Goal: Task Accomplishment & Management: Use online tool/utility

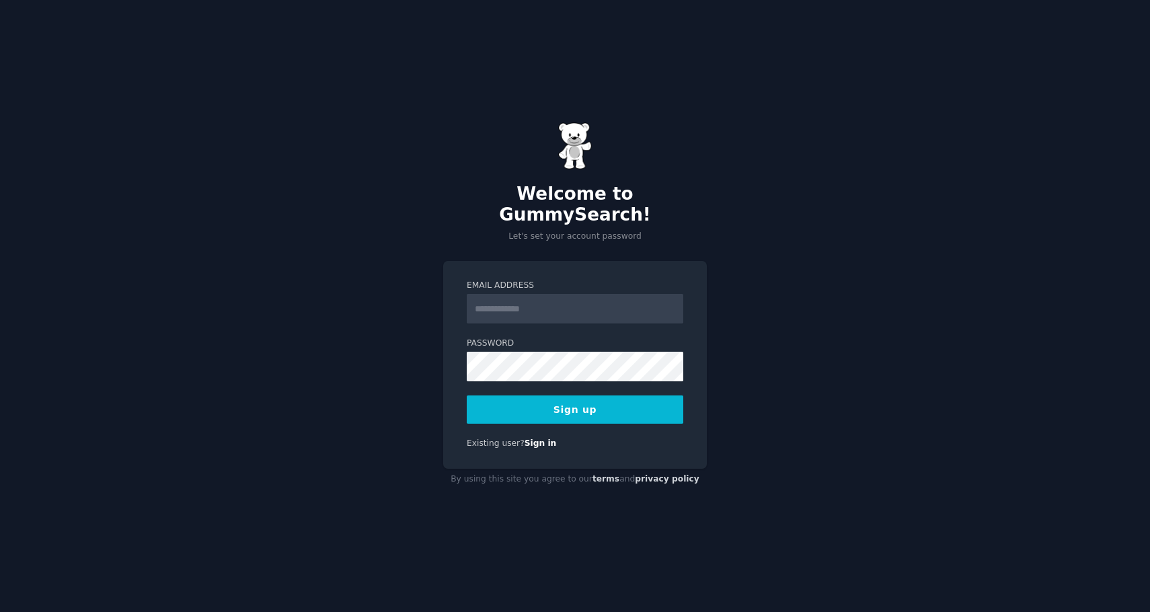
click at [529, 294] on input "Email Address" at bounding box center [575, 309] width 217 height 30
type input "**********"
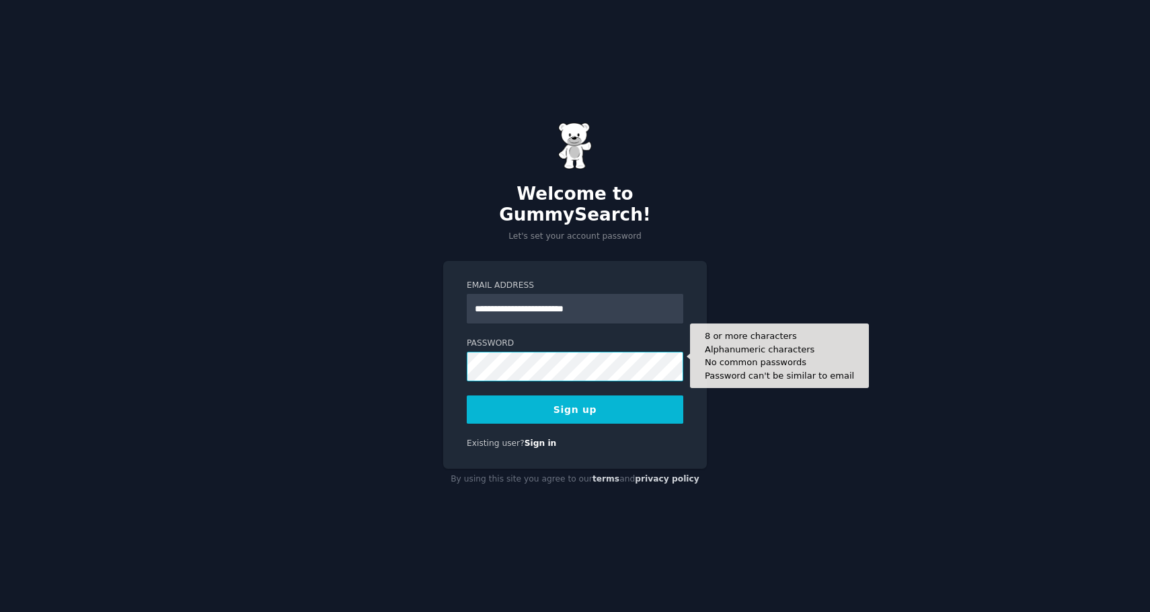
click at [467, 395] on button "Sign up" at bounding box center [575, 409] width 217 height 28
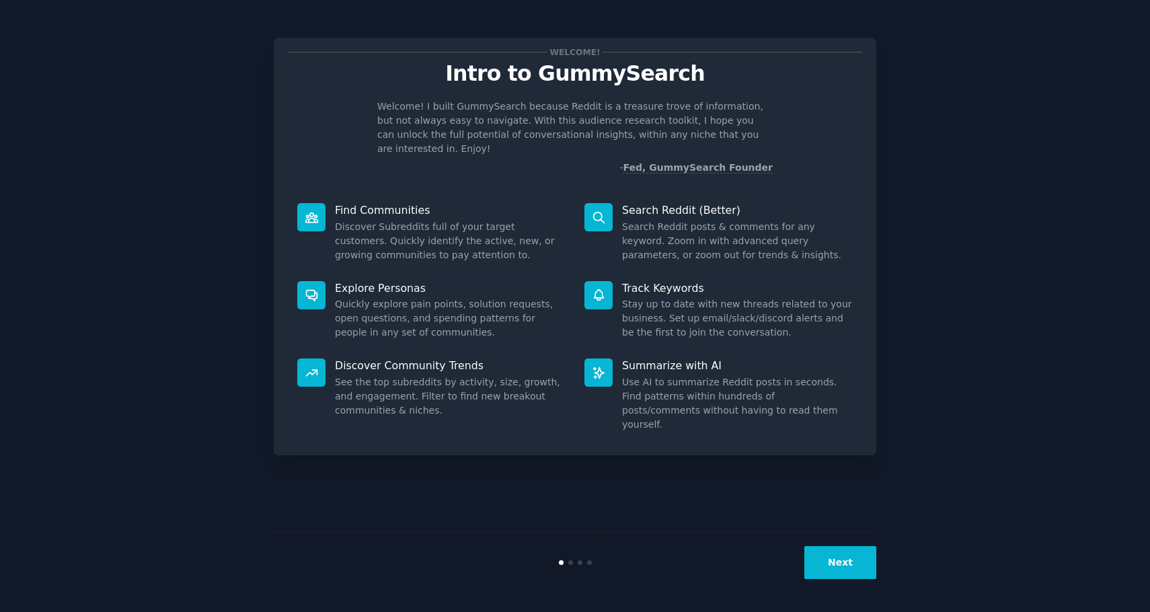
click at [839, 574] on button "Next" at bounding box center [840, 562] width 72 height 33
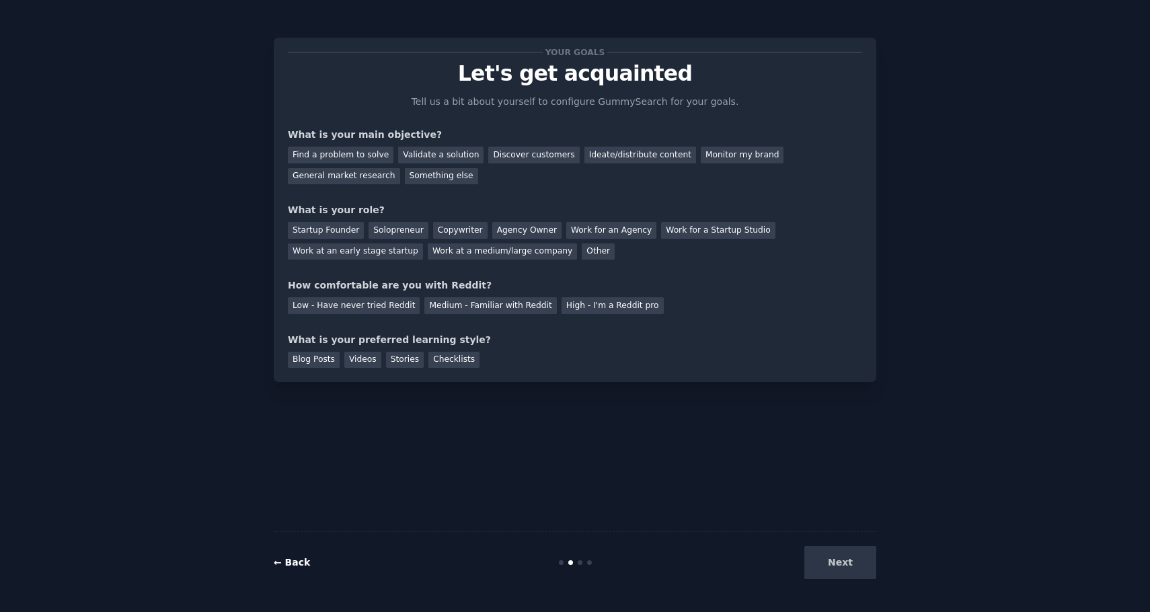
click at [286, 561] on link "← Back" at bounding box center [292, 562] width 36 height 11
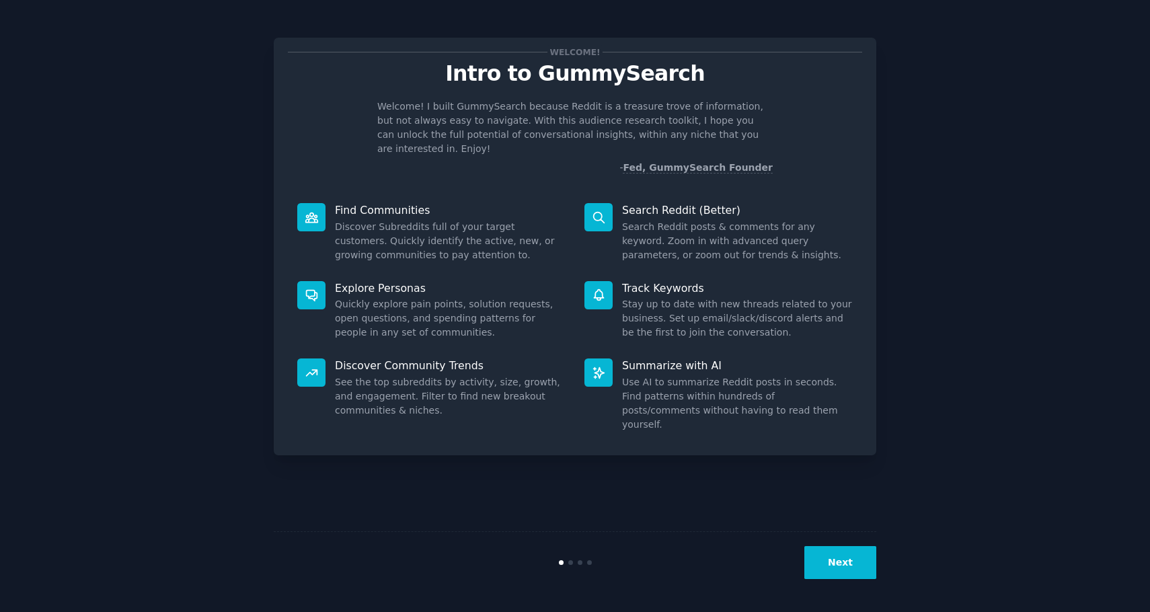
click at [448, 359] on div "Discover Community Trends See the top subreddits by activity, size, growth, and…" at bounding box center [431, 395] width 287 height 92
click at [389, 358] on p "Discover Community Trends" at bounding box center [450, 365] width 231 height 14
click at [847, 563] on button "Next" at bounding box center [840, 562] width 72 height 33
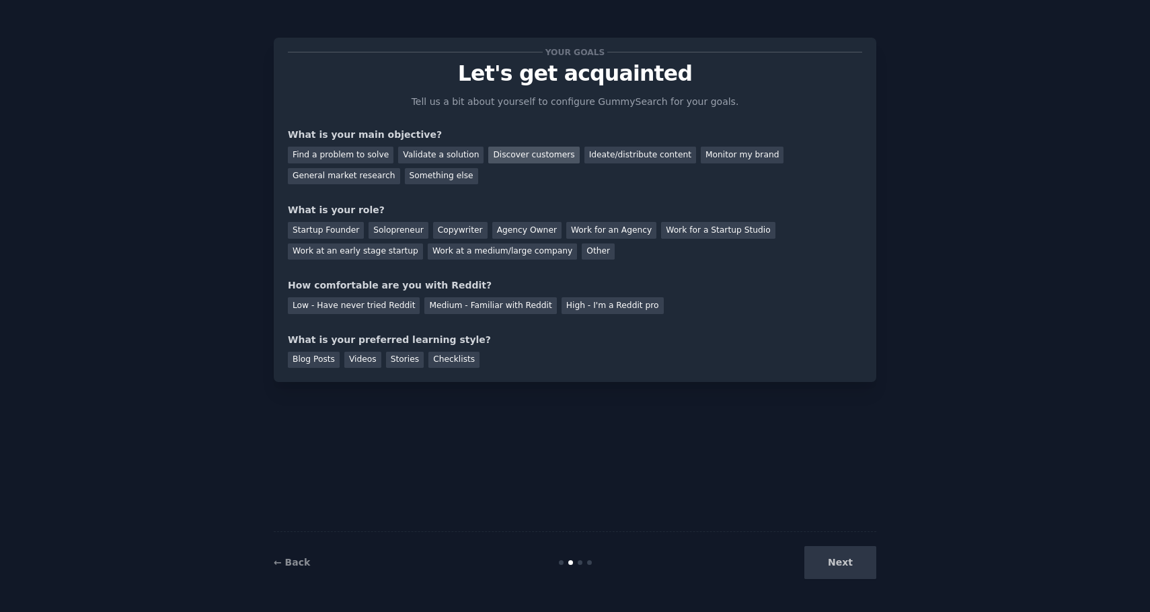
click at [544, 158] on div "Discover customers" at bounding box center [533, 155] width 91 height 17
click at [364, 177] on div "General market research" at bounding box center [344, 176] width 112 height 17
click at [507, 153] on div "Discover customers" at bounding box center [533, 155] width 91 height 17
click at [333, 167] on div "Find a problem to solve Validate a solution Discover customers Ideate/distribut…" at bounding box center [575, 163] width 574 height 42
click at [336, 180] on div "General market research" at bounding box center [344, 176] width 112 height 17
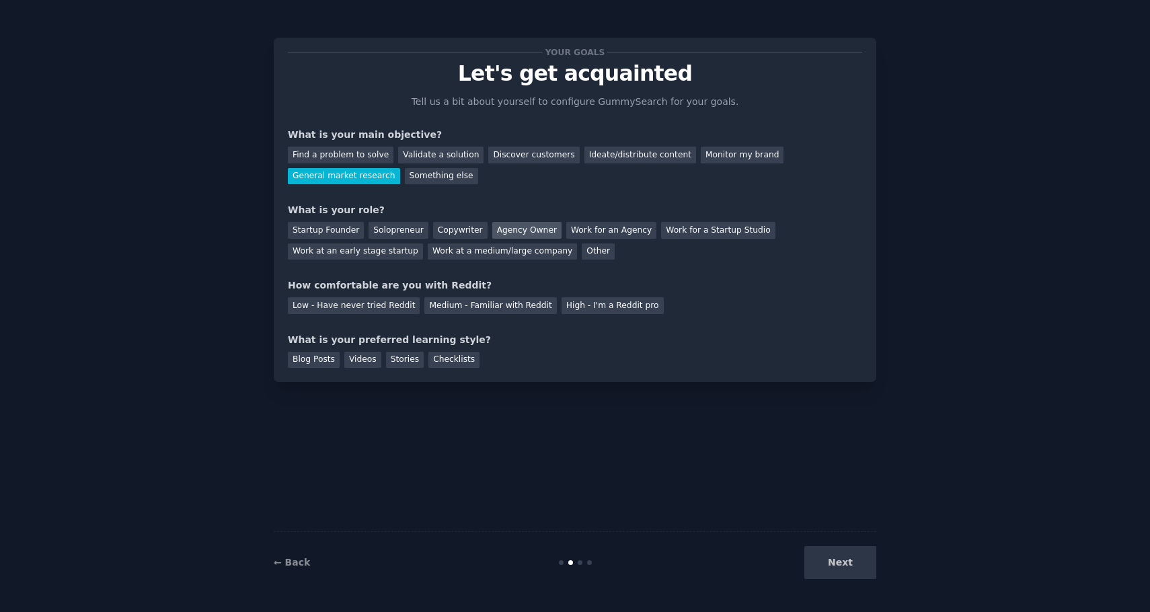
click at [522, 231] on div "Agency Owner" at bounding box center [526, 230] width 69 height 17
click at [566, 238] on div "Work for an Agency" at bounding box center [611, 230] width 90 height 17
click at [369, 311] on div "Low - Have never tried Reddit" at bounding box center [354, 305] width 132 height 17
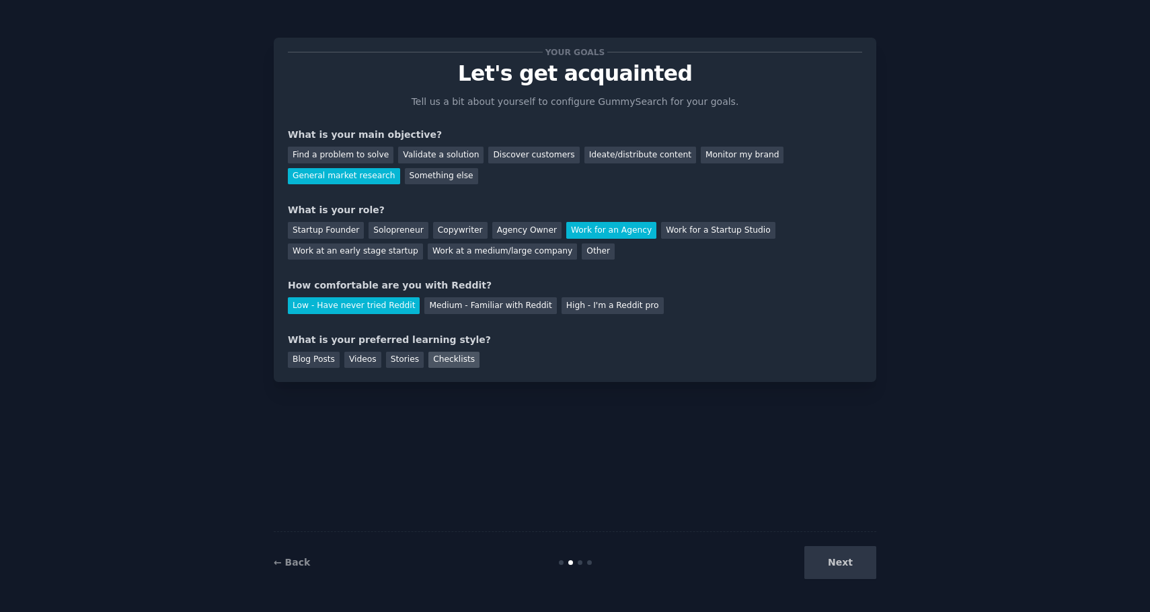
click at [457, 362] on div "Checklists" at bounding box center [453, 360] width 51 height 17
click at [851, 564] on button "Next" at bounding box center [840, 562] width 72 height 33
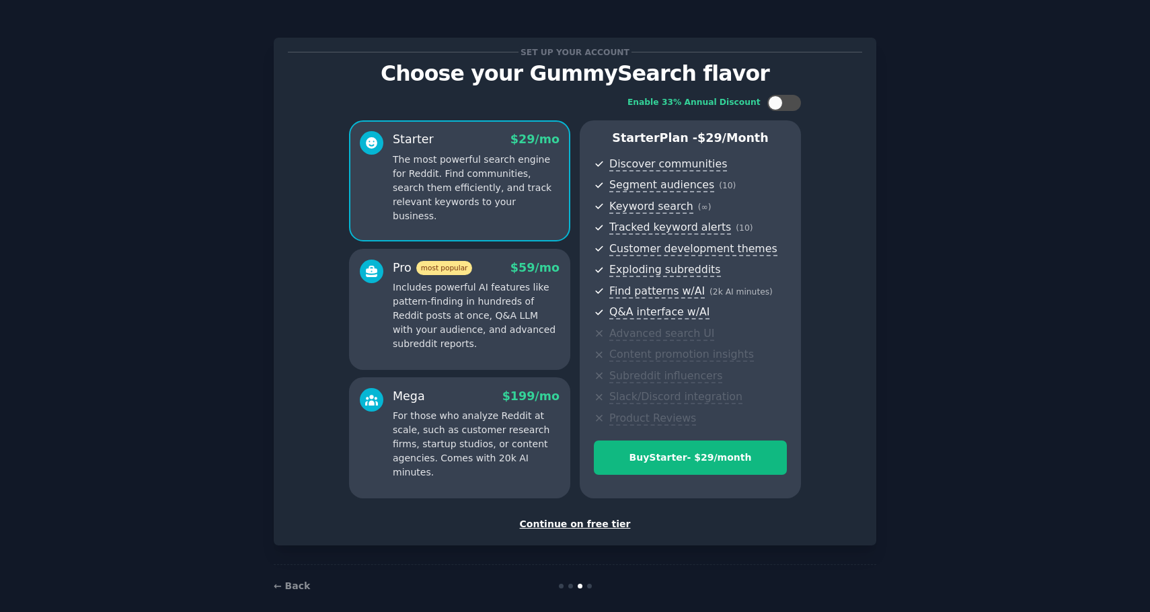
click at [588, 525] on div "Continue on free tier" at bounding box center [575, 524] width 574 height 14
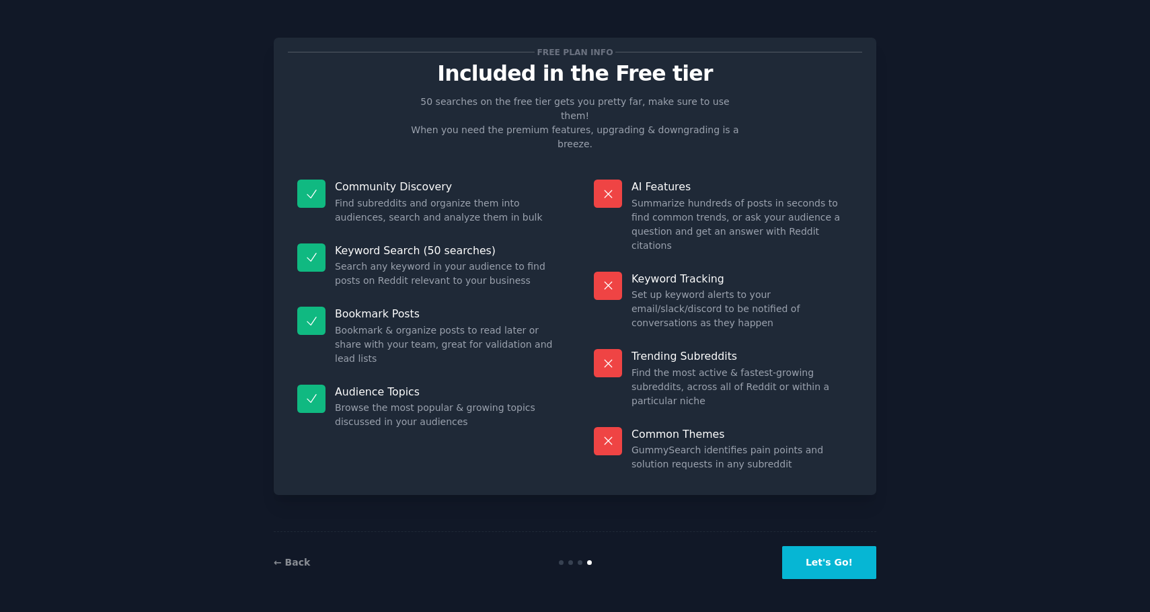
click at [834, 557] on button "Let's Go!" at bounding box center [829, 562] width 94 height 33
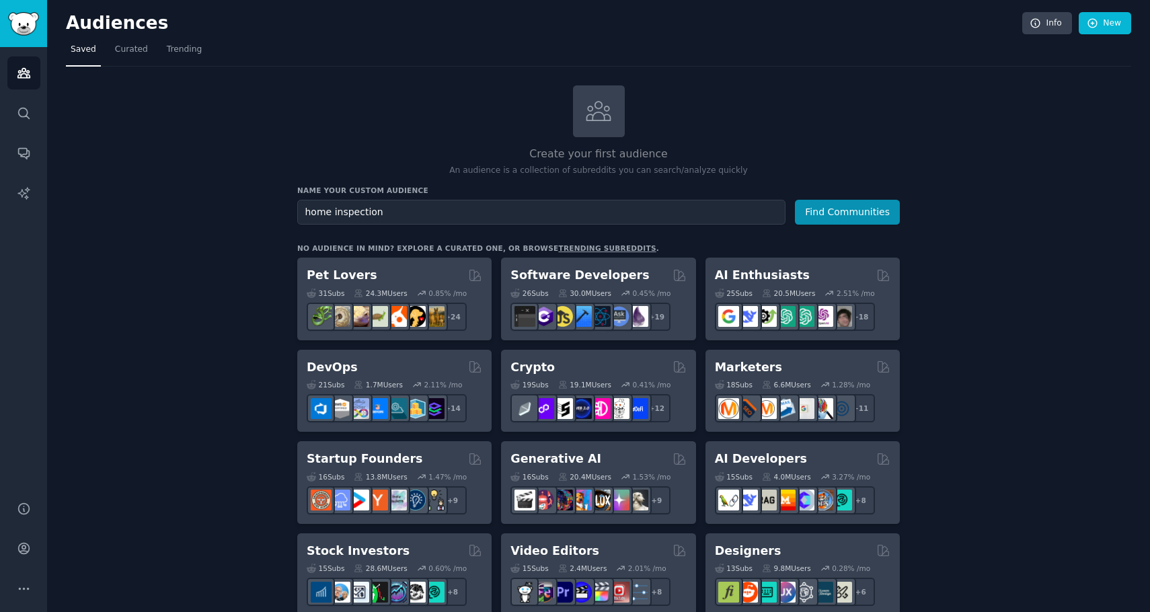
type input "home inspection"
click at [795, 200] on button "Find Communities" at bounding box center [847, 212] width 105 height 25
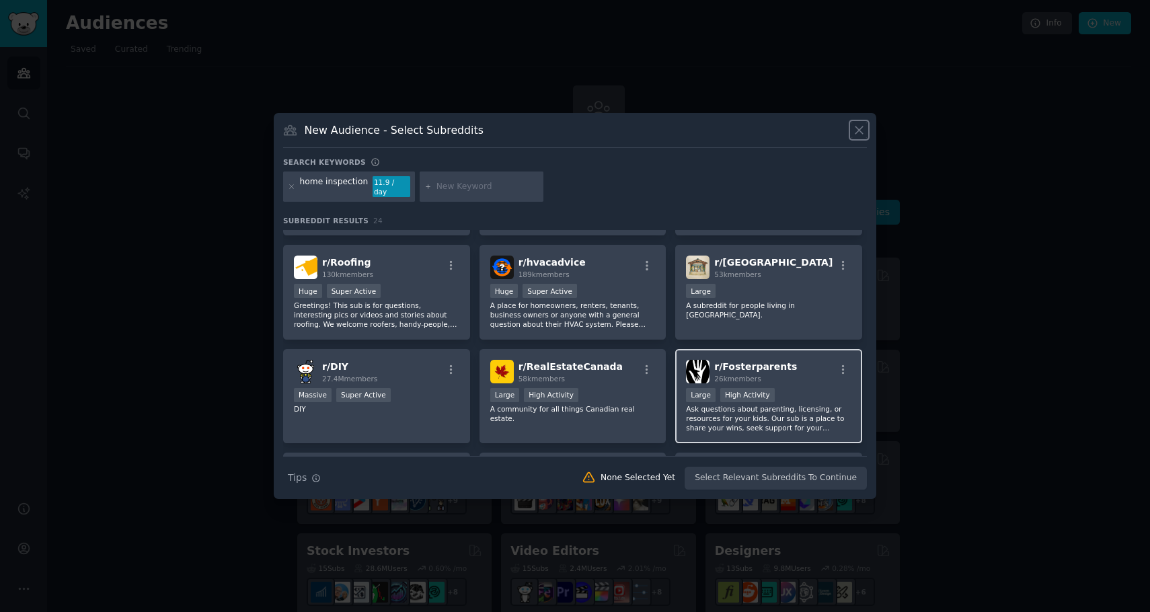
scroll to position [563, 0]
